Goal: Task Accomplishment & Management: Use online tool/utility

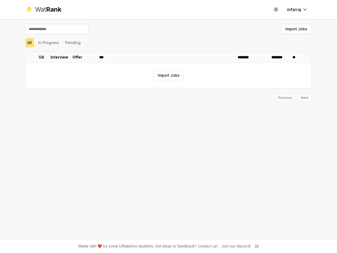
click at [276, 9] on icon at bounding box center [275, 9] width 5 height 5
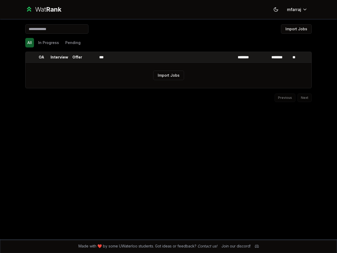
click at [296, 29] on button "Import Jobs" at bounding box center [296, 28] width 31 height 9
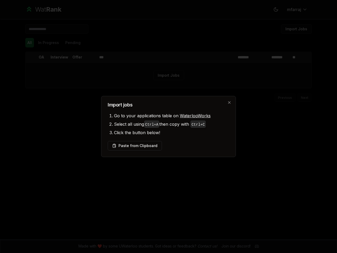
click at [29, 43] on div at bounding box center [168, 126] width 337 height 253
click at [48, 43] on div at bounding box center [168, 126] width 337 height 253
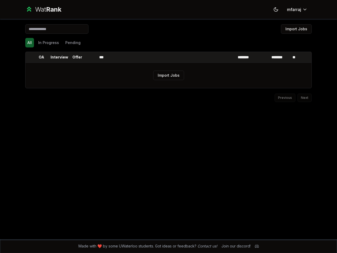
click at [73, 43] on button "Pending" at bounding box center [72, 42] width 19 height 9
click at [30, 57] on th at bounding box center [30, 57] width 8 height 11
click at [41, 57] on p "OA" at bounding box center [42, 57] width 6 height 5
click at [59, 57] on p "Interview" at bounding box center [60, 57] width 18 height 5
click at [77, 57] on p "Offer" at bounding box center [77, 57] width 10 height 5
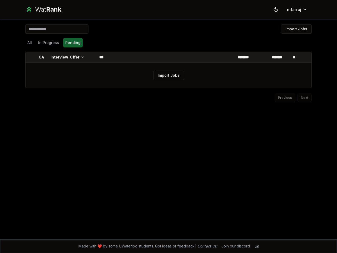
click at [91, 57] on th at bounding box center [91, 57] width 13 height 11
